Goal: Information Seeking & Learning: Learn about a topic

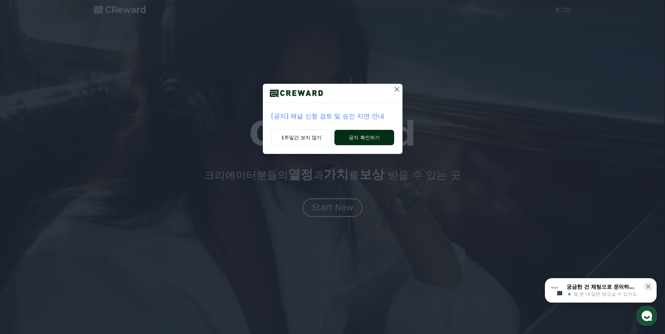
click at [353, 141] on button "공지 확인하기" at bounding box center [364, 137] width 59 height 15
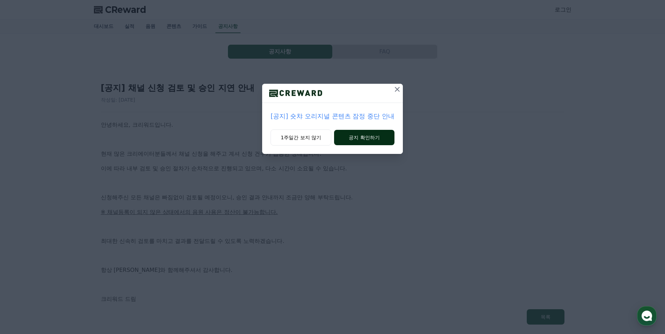
click at [355, 139] on button "공지 확인하기" at bounding box center [364, 137] width 60 height 15
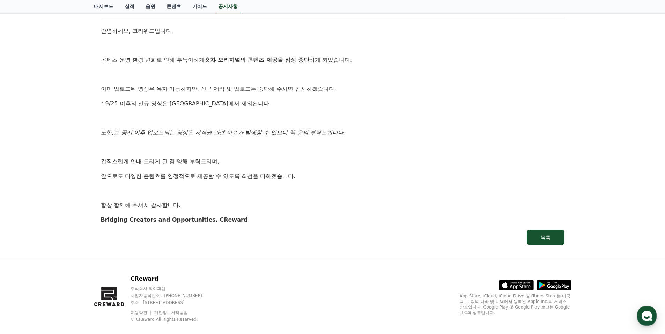
scroll to position [104, 0]
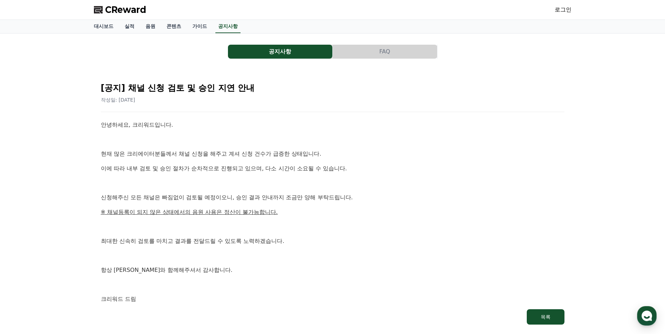
click at [127, 9] on span "CReward" at bounding box center [125, 9] width 41 height 11
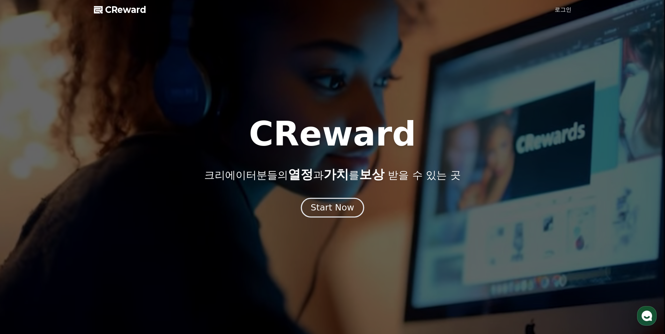
click at [328, 205] on div "Start Now" at bounding box center [332, 208] width 43 height 12
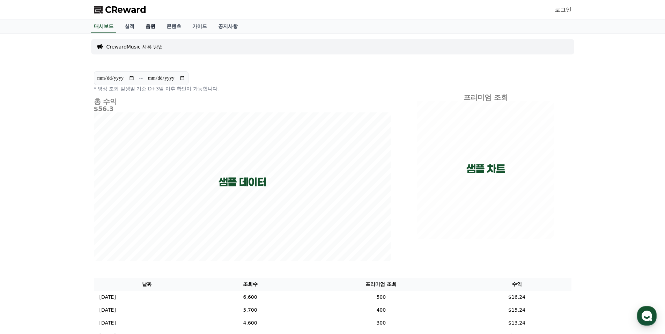
click at [141, 28] on link "음원" at bounding box center [150, 26] width 21 height 13
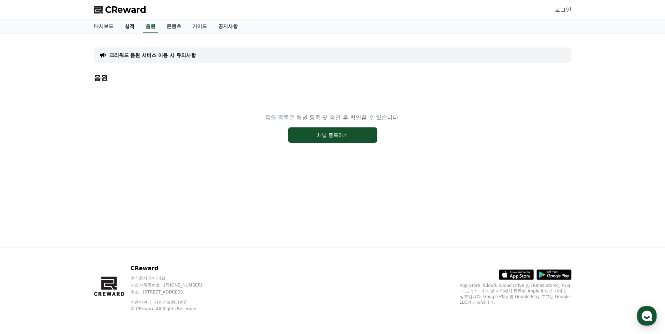
click at [132, 29] on link "실적" at bounding box center [129, 26] width 21 height 13
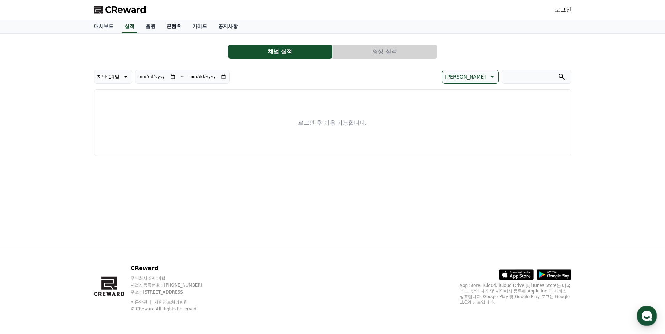
click at [164, 24] on link "콘텐츠" at bounding box center [174, 26] width 26 height 13
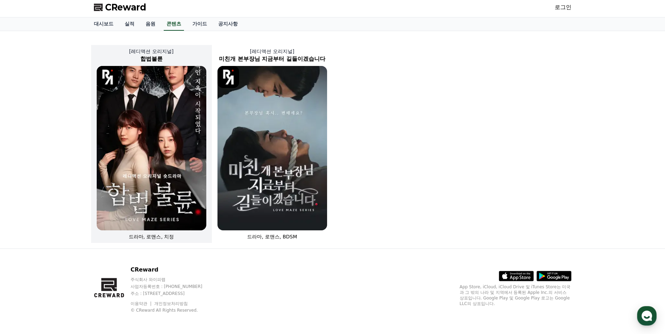
scroll to position [4, 0]
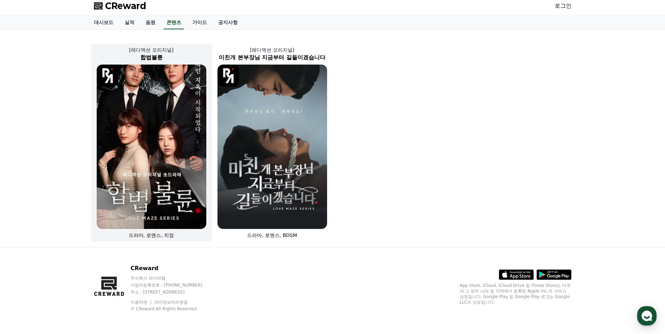
click at [159, 162] on img at bounding box center [152, 147] width 110 height 164
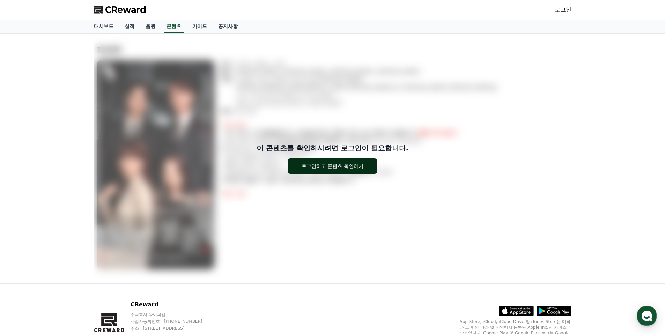
click at [295, 172] on button "로그인하고 콘텐츠 확인하기" at bounding box center [333, 166] width 90 height 15
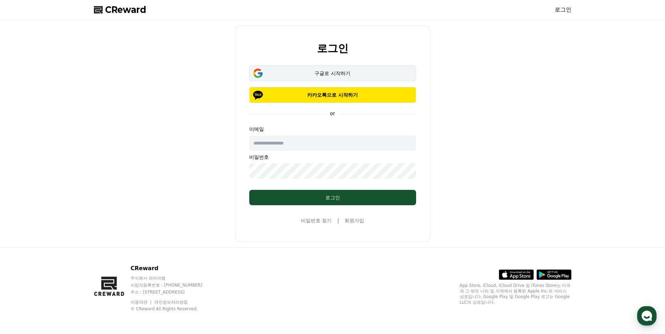
click at [331, 72] on div "구글로 시작하기" at bounding box center [332, 73] width 147 height 7
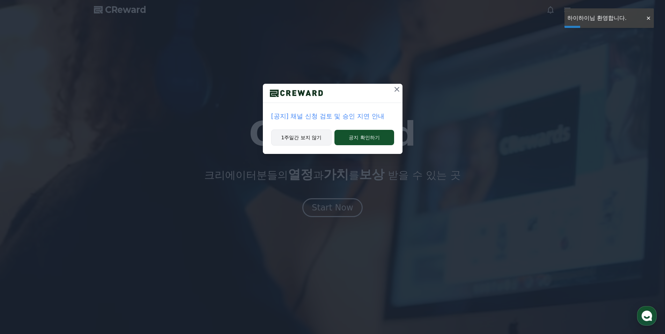
click at [290, 143] on button "1주일간 보지 않기" at bounding box center [301, 138] width 61 height 16
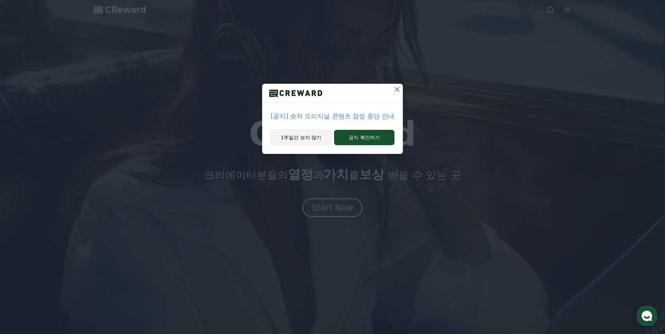
click at [294, 139] on button "1주일간 보지 않기" at bounding box center [301, 138] width 61 height 16
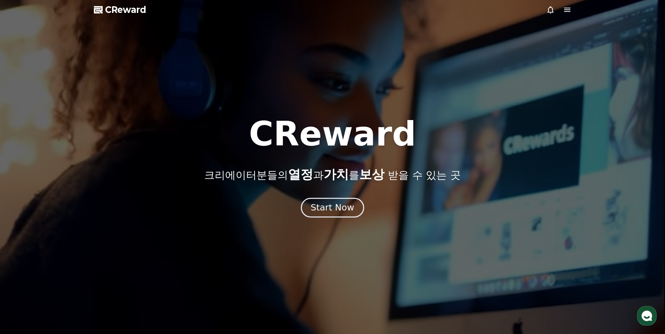
click at [333, 205] on div "Start Now" at bounding box center [332, 208] width 43 height 12
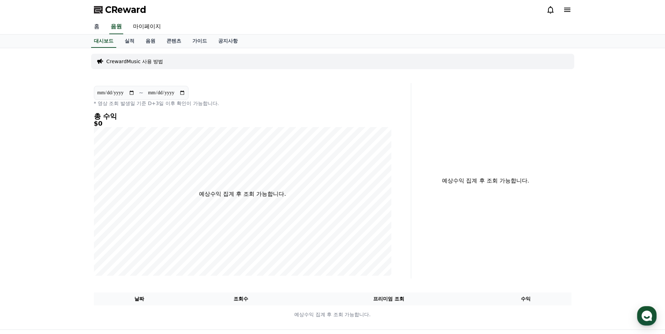
click at [95, 23] on link "홈" at bounding box center [96, 27] width 17 height 15
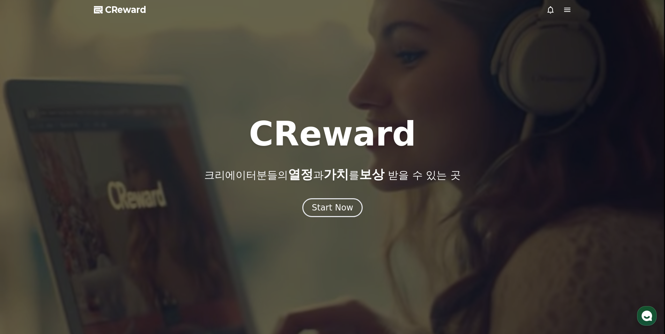
click at [113, 13] on span "CReward" at bounding box center [125, 9] width 41 height 11
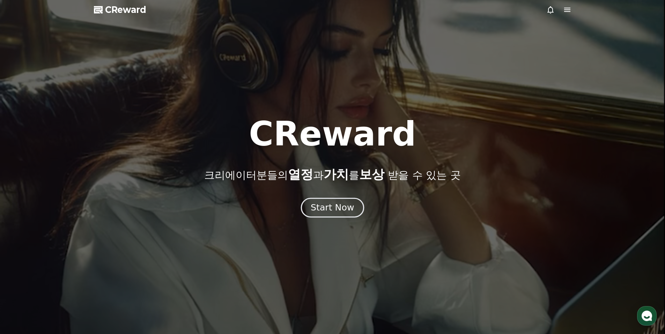
click at [331, 211] on div "Start Now" at bounding box center [332, 208] width 43 height 12
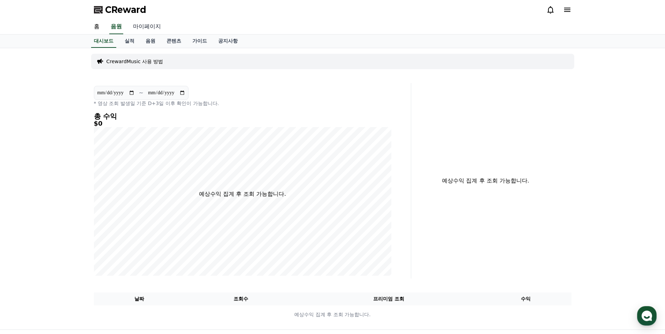
click at [152, 27] on link "마이페이지" at bounding box center [146, 27] width 39 height 15
click at [133, 39] on link "실적" at bounding box center [129, 41] width 21 height 13
click at [156, 44] on link "음원" at bounding box center [150, 41] width 21 height 13
click at [178, 42] on link "콘텐츠" at bounding box center [174, 41] width 26 height 13
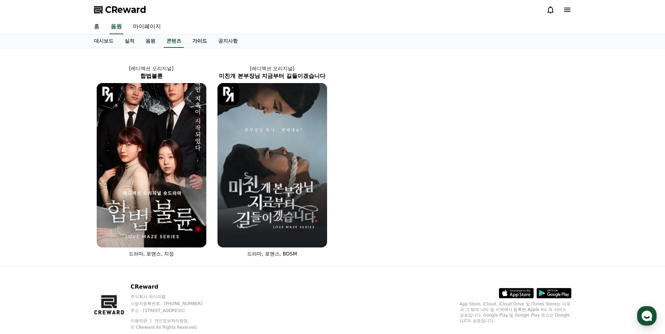
click at [200, 42] on link "가이드" at bounding box center [200, 41] width 26 height 13
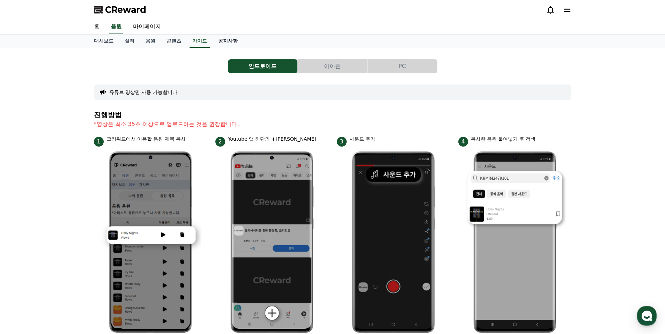
click at [225, 42] on link "공지사항" at bounding box center [228, 41] width 31 height 13
